Goal: Find specific page/section

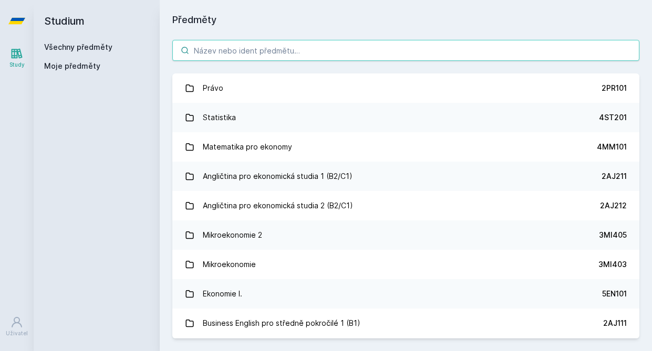
click at [215, 50] on input "search" at bounding box center [405, 50] width 467 height 21
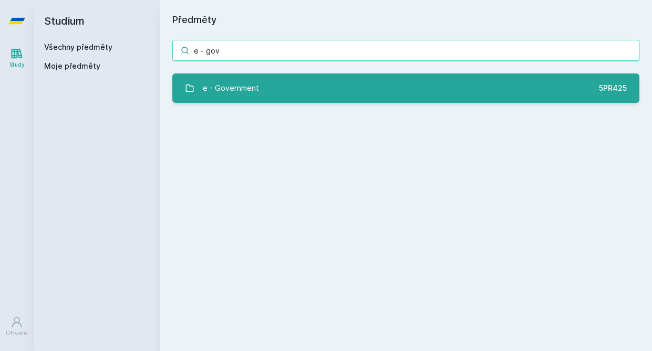
type input "e - gov"
click at [201, 87] on link "e - Government 5PR425" at bounding box center [405, 88] width 467 height 29
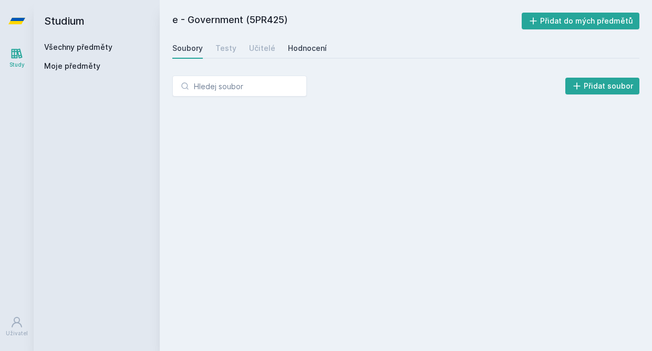
click at [308, 48] on div "Hodnocení" at bounding box center [307, 48] width 39 height 11
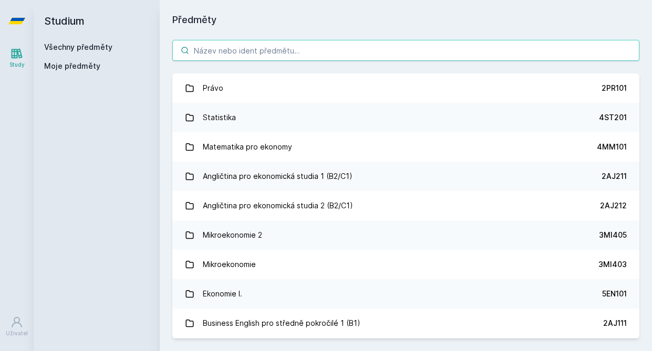
click at [249, 56] on input "search" at bounding box center [405, 50] width 467 height 21
click at [261, 49] on input "search" at bounding box center [405, 50] width 467 height 21
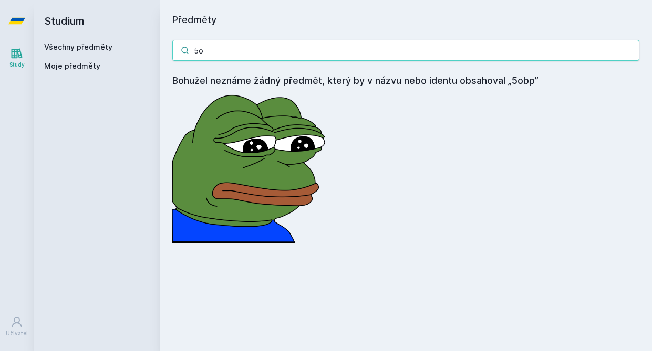
type input "5"
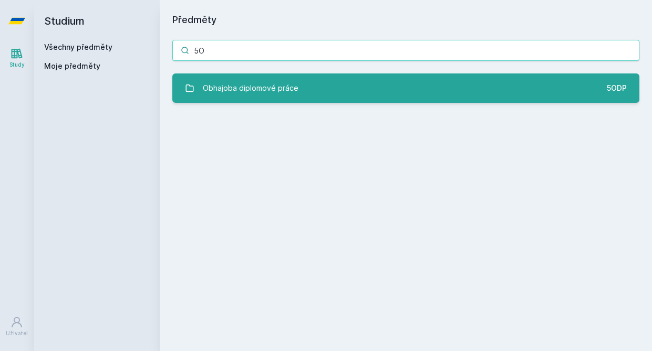
type input "5O"
click at [356, 86] on link "Obhajoba diplomové práce 5ODP" at bounding box center [405, 88] width 467 height 29
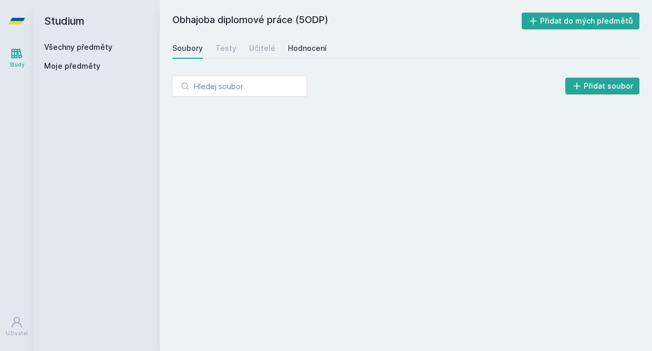
click at [300, 48] on div "Hodnocení" at bounding box center [307, 48] width 39 height 11
click at [193, 47] on div "Soubory" at bounding box center [187, 48] width 30 height 11
